Goal: Task Accomplishment & Management: Complete application form

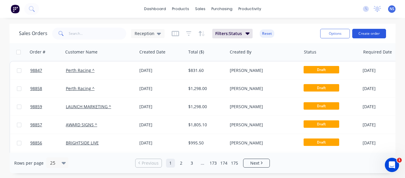
click at [368, 31] on button "Create order" at bounding box center [369, 33] width 34 height 9
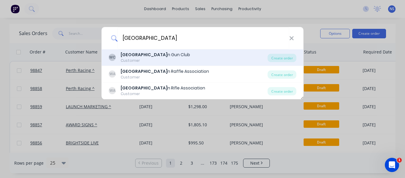
type input "[GEOGRAPHIC_DATA]"
click at [154, 58] on div "Customer" at bounding box center [155, 60] width 69 height 5
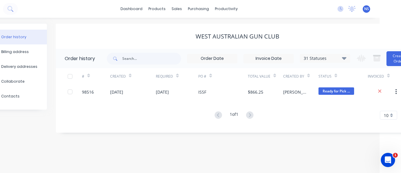
scroll to position [0, 39]
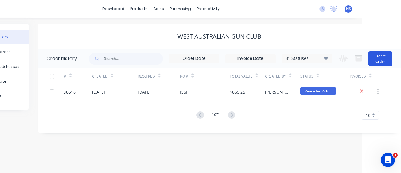
click at [384, 57] on button "Create Order" at bounding box center [380, 58] width 24 height 15
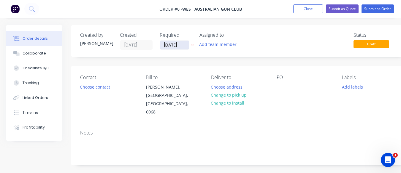
click at [169, 45] on input "[DATE]" at bounding box center [174, 45] width 29 height 9
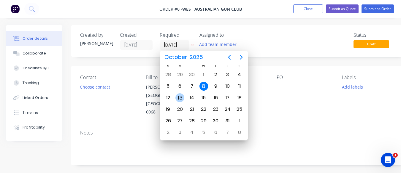
click at [179, 97] on div "13" at bounding box center [179, 97] width 9 height 9
type input "[DATE]"
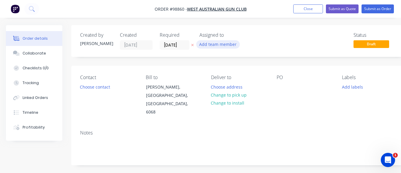
click at [212, 46] on button "Add team member" at bounding box center [218, 44] width 44 height 8
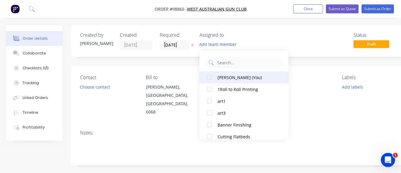
click at [233, 75] on div "[PERSON_NAME] (You)" at bounding box center [246, 77] width 59 height 6
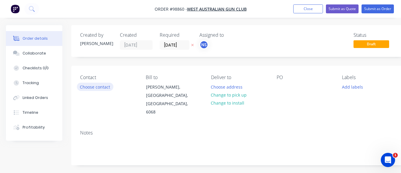
click at [94, 87] on button "Choose contact" at bounding box center [95, 87] width 36 height 8
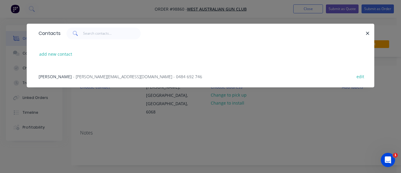
click at [81, 76] on span "- [PERSON_NAME][EMAIL_ADDRESS][DOMAIN_NAME] - 0484 692 746" at bounding box center [137, 77] width 129 height 6
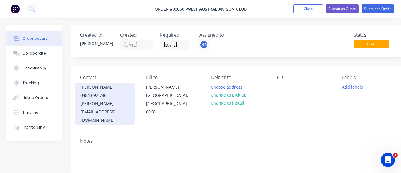
click at [109, 105] on div "[PERSON_NAME][EMAIL_ADDRESS][DOMAIN_NAME]" at bounding box center [104, 112] width 49 height 25
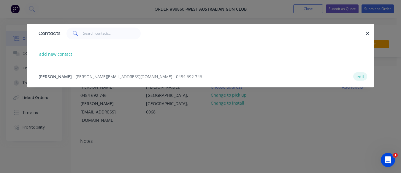
click at [356, 76] on button "edit" at bounding box center [360, 76] width 14 height 8
select select "AU"
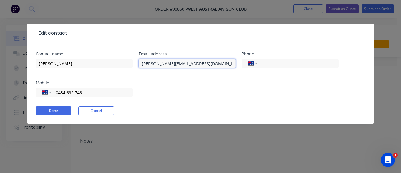
click at [198, 64] on input "[PERSON_NAME][EMAIL_ADDRESS][DOMAIN_NAME]" at bounding box center [187, 63] width 97 height 9
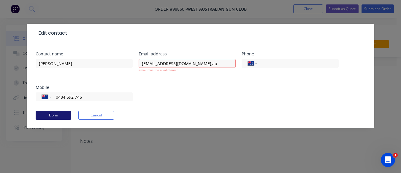
click at [48, 108] on form "Contact name [PERSON_NAME] address [EMAIL_ADDRESS][DOMAIN_NAME],au email must b…" at bounding box center [201, 90] width 330 height 76
click at [169, 65] on input "[EMAIL_ADDRESS][DOMAIN_NAME],au" at bounding box center [187, 63] width 97 height 9
click at [150, 63] on input "[EMAIL_ADDRESS][DOMAIN_NAME],au" at bounding box center [187, 63] width 97 height 9
click at [53, 112] on button "Done" at bounding box center [54, 115] width 36 height 9
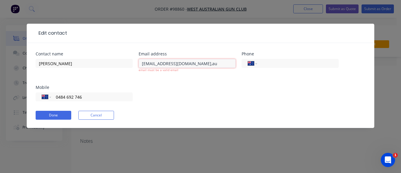
click at [212, 63] on input "[EMAIL_ADDRESS][DOMAIN_NAME],au" at bounding box center [187, 63] width 97 height 9
type input "[EMAIL_ADDRESS][DOMAIN_NAME]"
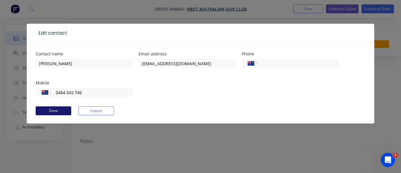
click at [50, 115] on form "Contact name [PERSON_NAME] Email address [EMAIL_ADDRESS][DOMAIN_NAME] Phone Int…" at bounding box center [201, 88] width 330 height 72
click at [55, 110] on button "Done" at bounding box center [54, 111] width 36 height 9
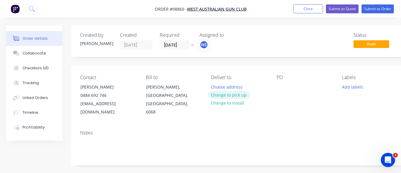
click at [227, 95] on button "Change to pick up" at bounding box center [229, 95] width 42 height 8
click at [213, 86] on div at bounding box center [215, 87] width 9 height 9
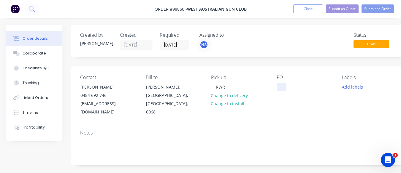
click at [278, 87] on div at bounding box center [280, 87] width 9 height 9
click at [351, 86] on button "Add labels" at bounding box center [352, 87] width 27 height 8
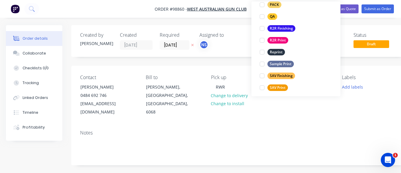
scroll to position [241, 0]
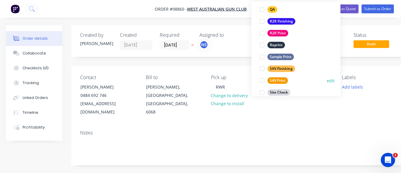
click at [261, 81] on div at bounding box center [262, 81] width 12 height 12
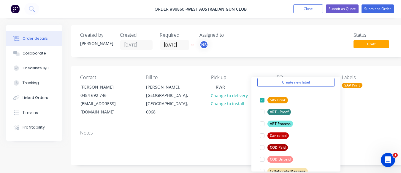
scroll to position [28, 0]
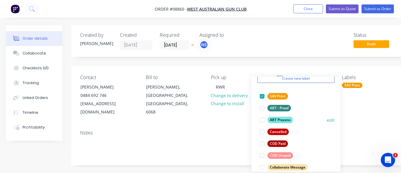
click at [260, 120] on div at bounding box center [262, 120] width 12 height 12
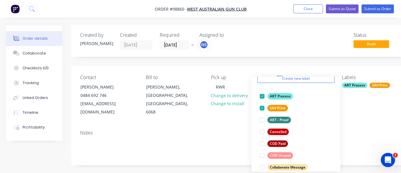
drag, startPoint x: 262, startPoint y: 143, endPoint x: 336, endPoint y: 138, distance: 73.8
click at [336, 138] on div "Create new label ART Process edit SAV Print edit ART - Proof edit Cancelled edi…" at bounding box center [295, 124] width 89 height 95
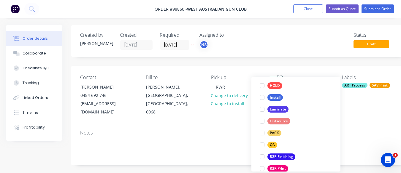
scroll to position [198, 0]
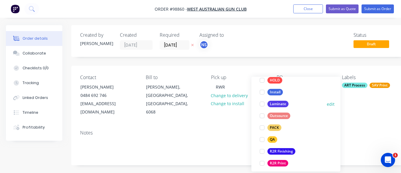
click at [262, 103] on div at bounding box center [262, 104] width 12 height 12
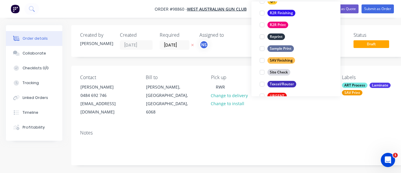
scroll to position [265, 0]
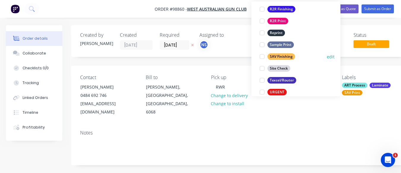
click at [263, 57] on div at bounding box center [262, 57] width 12 height 12
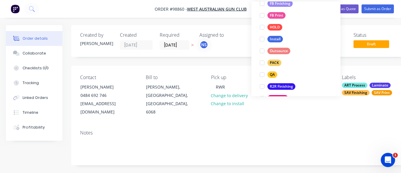
scroll to position [202, 0]
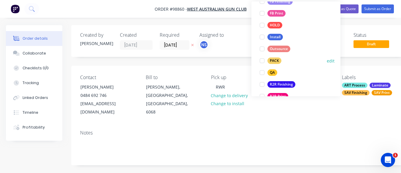
click at [263, 60] on div at bounding box center [262, 61] width 12 height 12
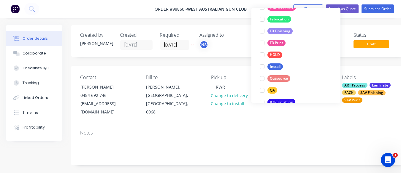
scroll to position [201, 0]
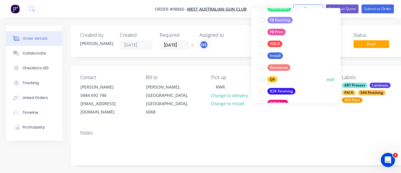
click at [262, 78] on div at bounding box center [262, 80] width 12 height 12
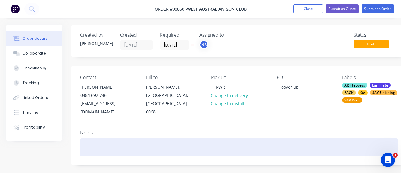
click at [90, 143] on div at bounding box center [239, 148] width 318 height 18
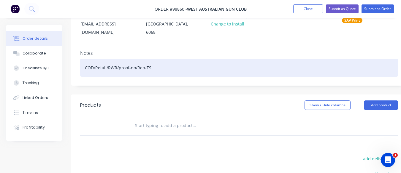
scroll to position [91, 0]
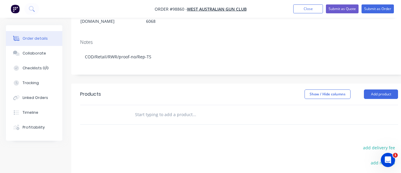
click at [147, 109] on input "text" at bounding box center [194, 115] width 119 height 12
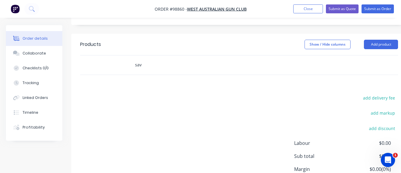
scroll to position [143, 0]
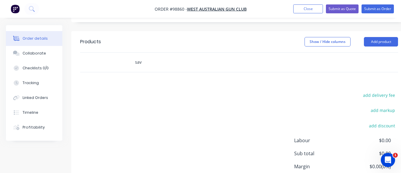
click at [139, 56] on input "sav" at bounding box center [194, 62] width 119 height 12
drag, startPoint x: 139, startPoint y: 55, endPoint x: 145, endPoint y: 50, distance: 7.0
click at [145, 56] on input "sav" at bounding box center [194, 62] width 119 height 12
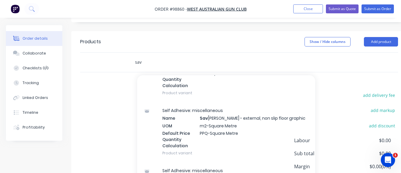
scroll to position [201, 0]
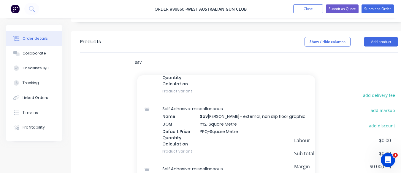
type input "sav"
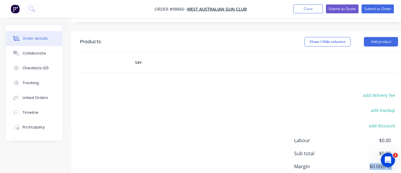
drag, startPoint x: 312, startPoint y: 156, endPoint x: 312, endPoint y: 167, distance: 10.7
click at [312, 167] on div "Labour $0.00 Sub total $0.00 Margin $0.00 ( 0 %) Tax $0.00 Total $0.00" at bounding box center [346, 171] width 104 height 69
click at [216, 101] on div "add delivery fee add markup add discount Labour $0.00 Sub total $0.00 Margin $0…" at bounding box center [239, 148] width 318 height 115
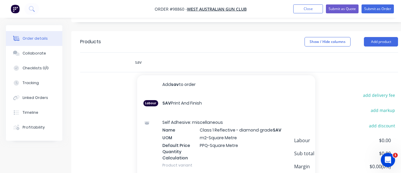
drag, startPoint x: 141, startPoint y: 55, endPoint x: 117, endPoint y: 51, distance: 24.1
click at [117, 53] on div "sav Add sav to order Labour SAV Print And Finish Self Adhesive: miscellaneous N…" at bounding box center [239, 62] width 318 height 19
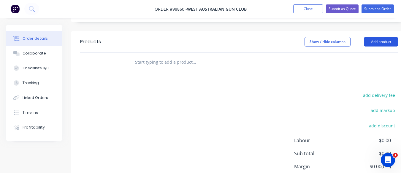
click at [377, 37] on button "Add product" at bounding box center [381, 41] width 34 height 9
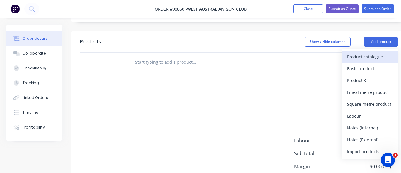
click at [366, 53] on div "Product catalogue" at bounding box center [370, 57] width 46 height 9
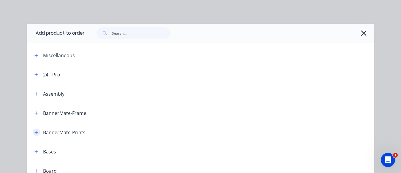
click at [35, 133] on icon "button" at bounding box center [36, 132] width 3 height 3
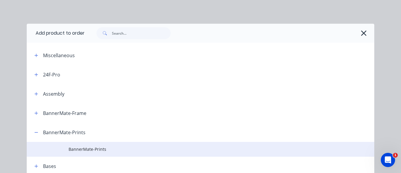
click at [85, 151] on span "BannerMate-Prints" at bounding box center [191, 149] width 244 height 6
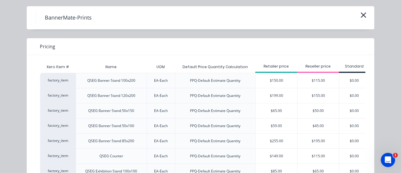
scroll to position [6, 0]
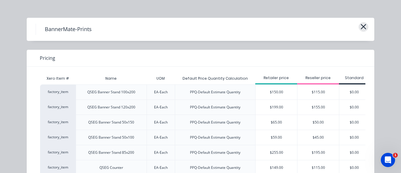
click at [360, 25] on icon "button" at bounding box center [363, 27] width 6 height 8
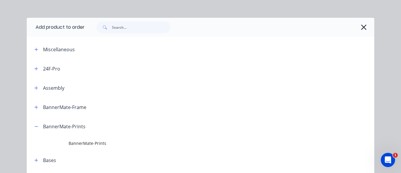
scroll to position [123, 0]
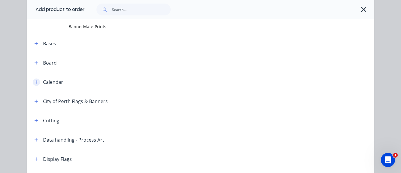
click at [36, 82] on icon "button" at bounding box center [36, 82] width 4 height 4
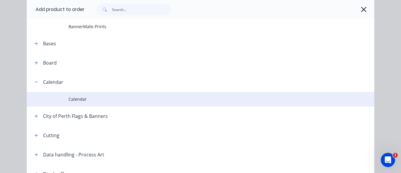
click at [71, 97] on span "Calendar" at bounding box center [191, 99] width 244 height 6
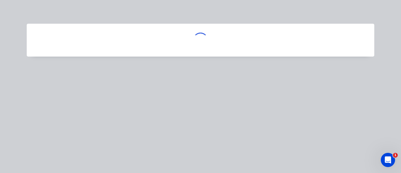
scroll to position [0, 0]
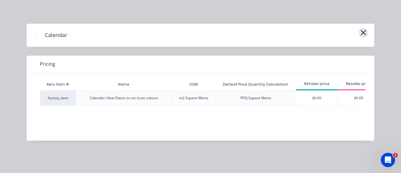
click at [363, 32] on icon "button" at bounding box center [363, 32] width 5 height 5
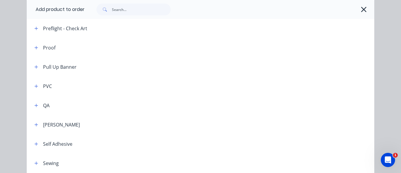
scroll to position [695, 0]
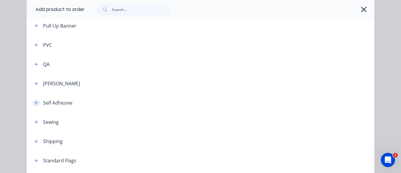
click at [35, 104] on icon "button" at bounding box center [36, 103] width 4 height 4
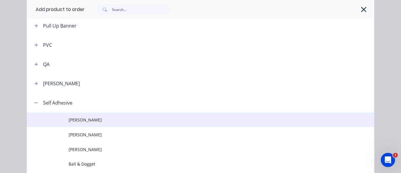
click at [73, 118] on span "[PERSON_NAME]" at bounding box center [191, 120] width 244 height 6
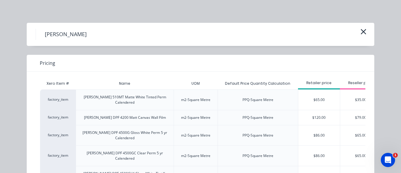
scroll to position [0, 0]
click at [361, 32] on icon "button" at bounding box center [363, 32] width 6 height 8
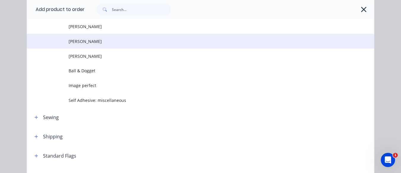
click at [161, 43] on span "[PERSON_NAME]" at bounding box center [191, 41] width 244 height 6
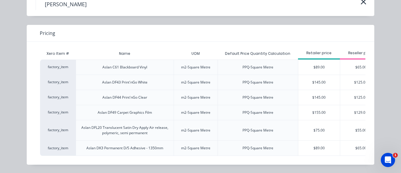
scroll to position [0, 0]
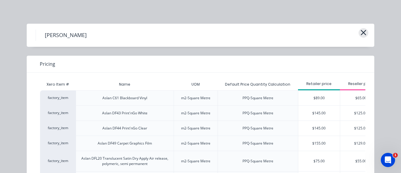
click at [361, 34] on icon "button" at bounding box center [363, 32] width 6 height 8
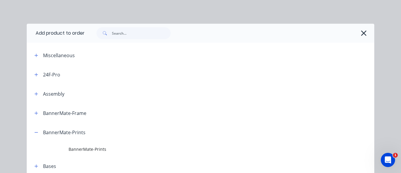
scroll to position [789, 0]
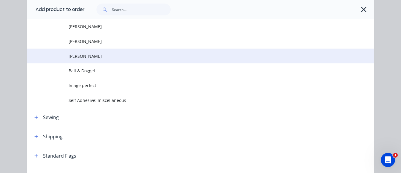
click at [311, 57] on span "[PERSON_NAME]" at bounding box center [191, 56] width 244 height 6
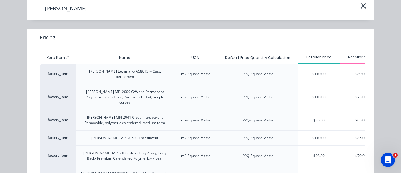
scroll to position [28, 0]
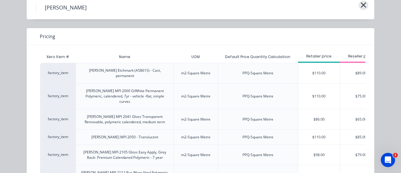
click at [362, 7] on icon "button" at bounding box center [363, 4] width 5 height 5
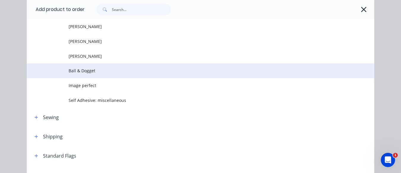
click at [287, 74] on td "Ball & Dogget" at bounding box center [222, 70] width 306 height 15
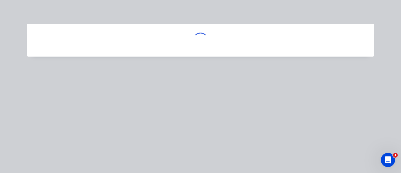
scroll to position [0, 0]
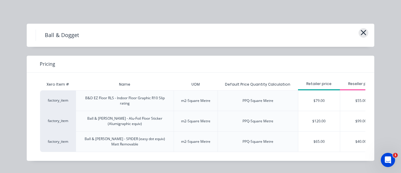
click at [361, 32] on icon "button" at bounding box center [363, 32] width 5 height 5
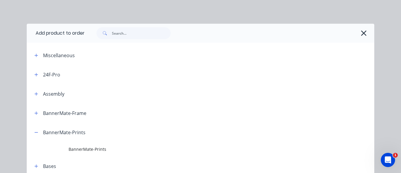
scroll to position [789, 0]
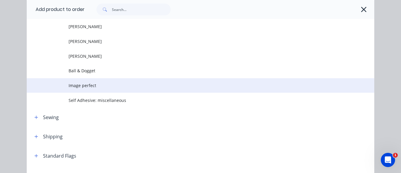
click at [221, 93] on td "Image perfect" at bounding box center [222, 85] width 306 height 15
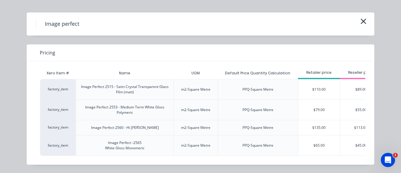
scroll to position [0, 0]
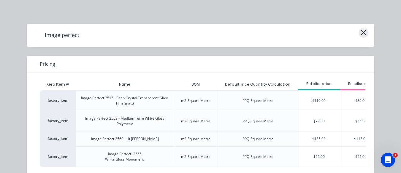
click at [360, 31] on icon "button" at bounding box center [363, 32] width 6 height 8
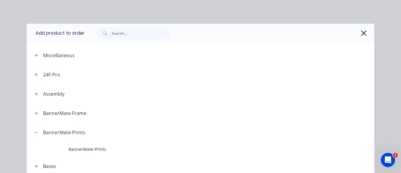
scroll to position [789, 0]
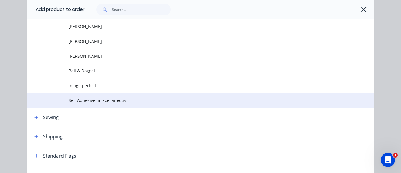
click at [141, 98] on span "Self Adhesive: miscellaneous" at bounding box center [191, 100] width 244 height 6
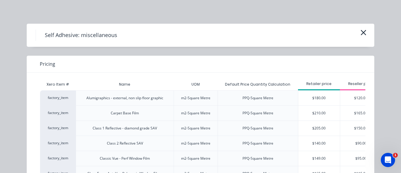
click at [141, 98] on div "Alumigraphics - external, non slip floor graphic" at bounding box center [124, 98] width 77 height 5
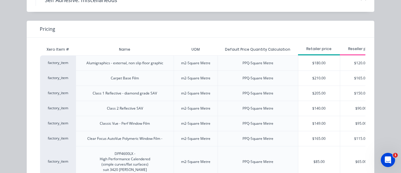
scroll to position [30, 0]
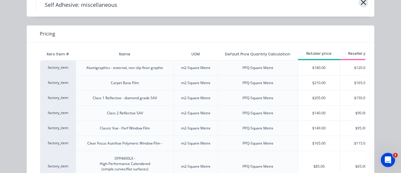
click at [362, 4] on icon "button" at bounding box center [363, 2] width 6 height 8
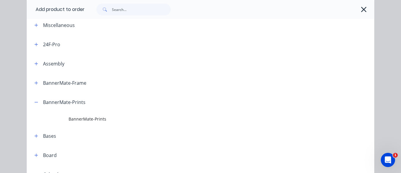
scroll to position [789, 0]
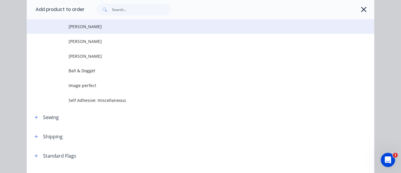
click at [108, 28] on span "[PERSON_NAME]" at bounding box center [191, 26] width 244 height 6
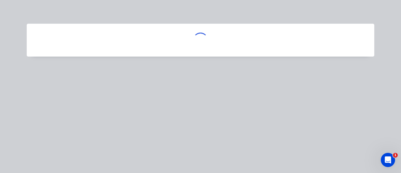
scroll to position [0, 0]
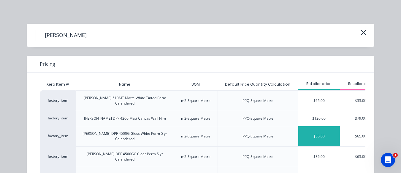
click at [317, 128] on div "$86.00" at bounding box center [319, 136] width 42 height 20
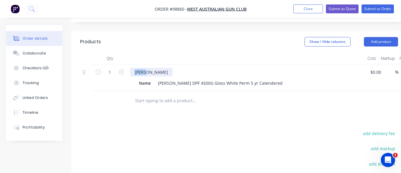
drag, startPoint x: 146, startPoint y: 64, endPoint x: 134, endPoint y: 63, distance: 11.9
click at [134, 68] on div "[PERSON_NAME]" at bounding box center [151, 72] width 43 height 9
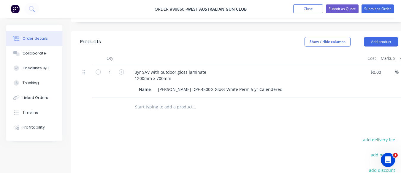
click at [164, 102] on input "text" at bounding box center [194, 107] width 119 height 12
click at [376, 37] on button "Add product" at bounding box center [381, 41] width 34 height 9
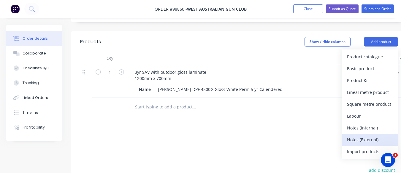
click at [377, 136] on div "Notes (External)" at bounding box center [370, 140] width 46 height 9
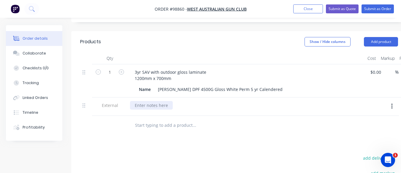
click at [162, 101] on div at bounding box center [151, 105] width 43 height 9
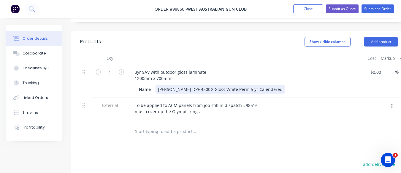
click at [258, 85] on div "[PERSON_NAME] DPF 4500G Gloss White Perm 5 yr Calendered" at bounding box center [219, 89] width 129 height 9
